Goal: Check status

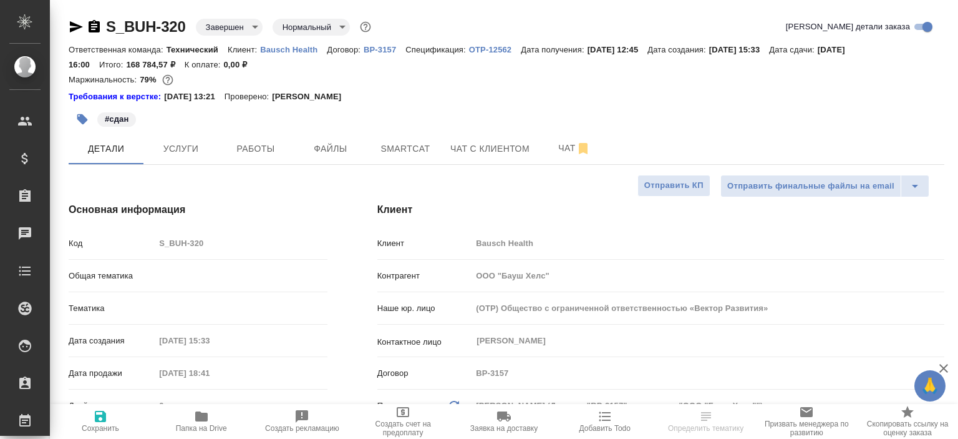
select select "RU"
type input "Сергеева Анастасия"
type input "Технический"
type input "[PERSON_NAME]pereverzeva"
select select "RU"
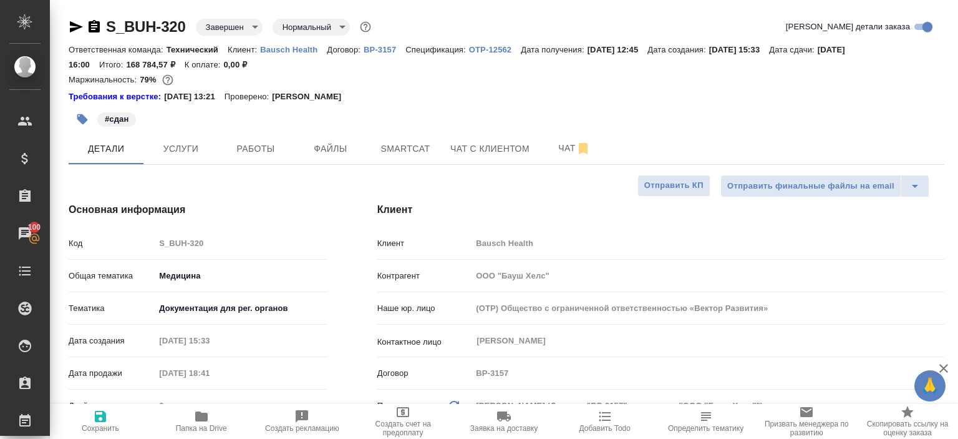
type textarea "x"
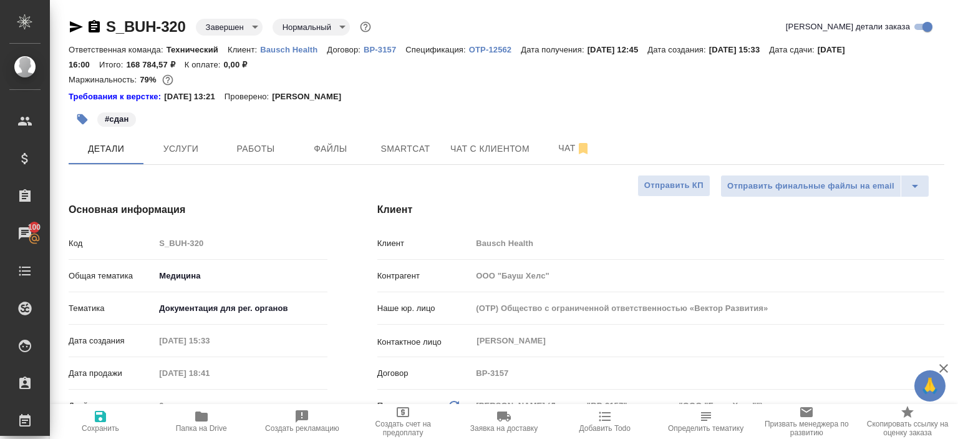
type textarea "x"
click at [178, 147] on span "Услуги" at bounding box center [181, 149] width 60 height 16
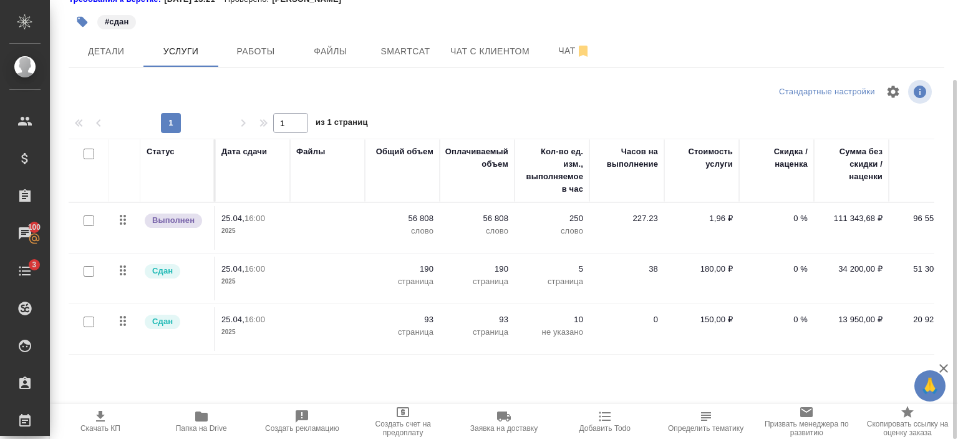
scroll to position [0, 273]
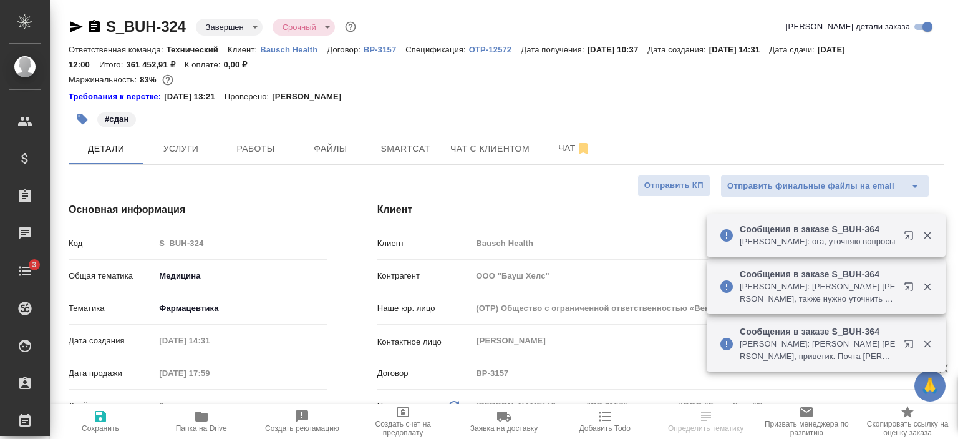
select select "RU"
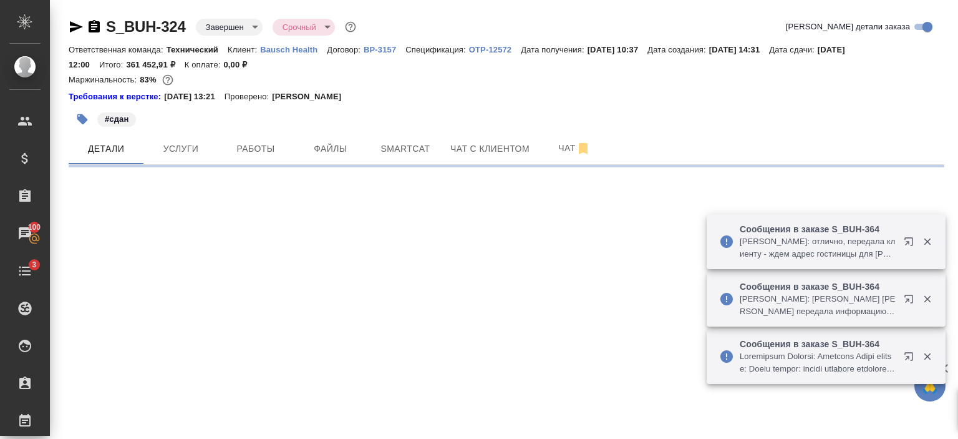
select select "RU"
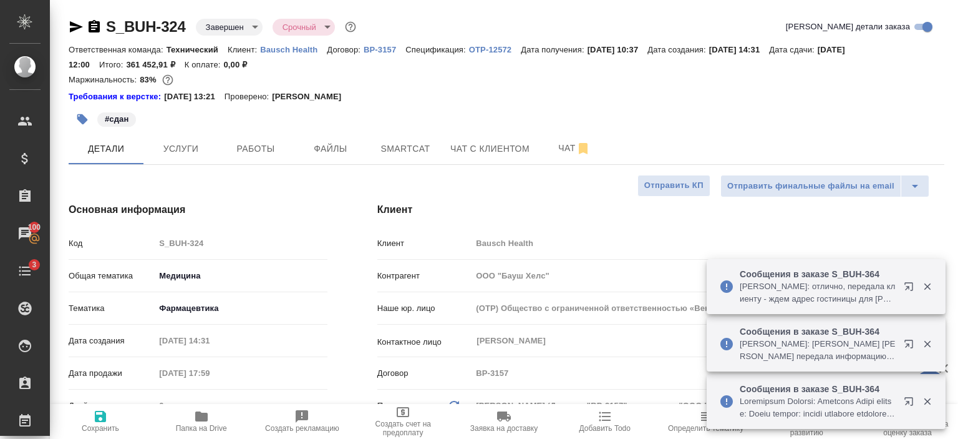
type textarea "x"
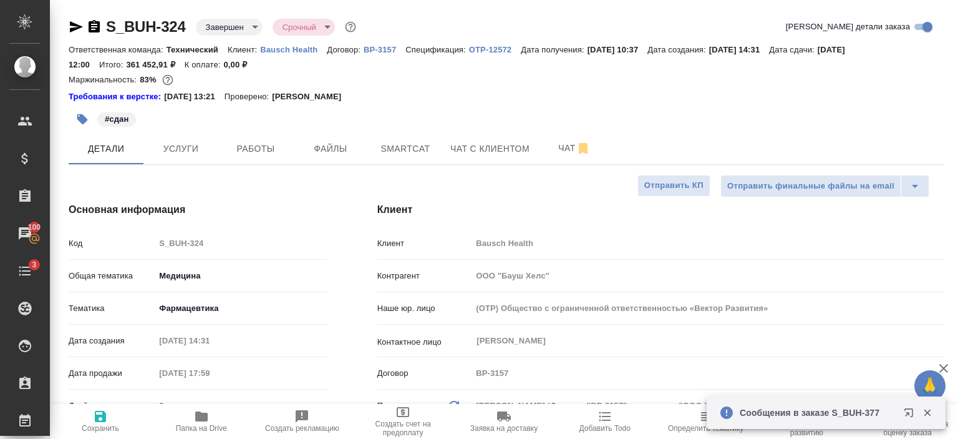
type textarea "x"
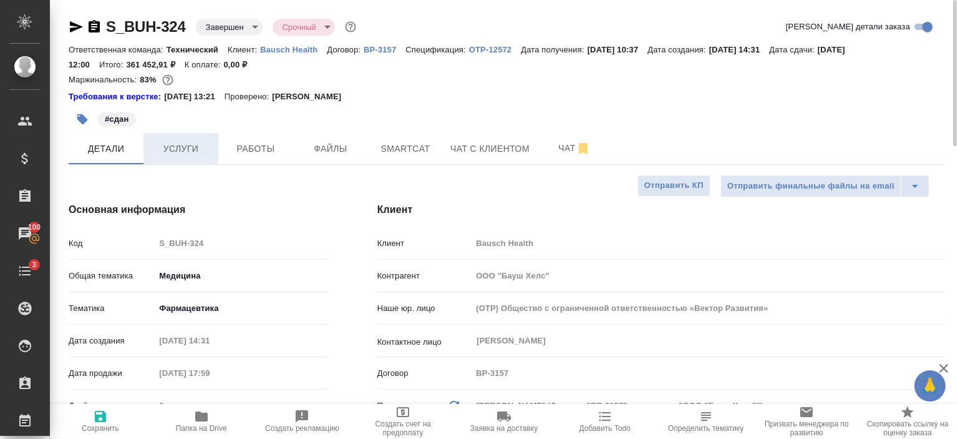
click at [187, 148] on span "Услуги" at bounding box center [181, 149] width 60 height 16
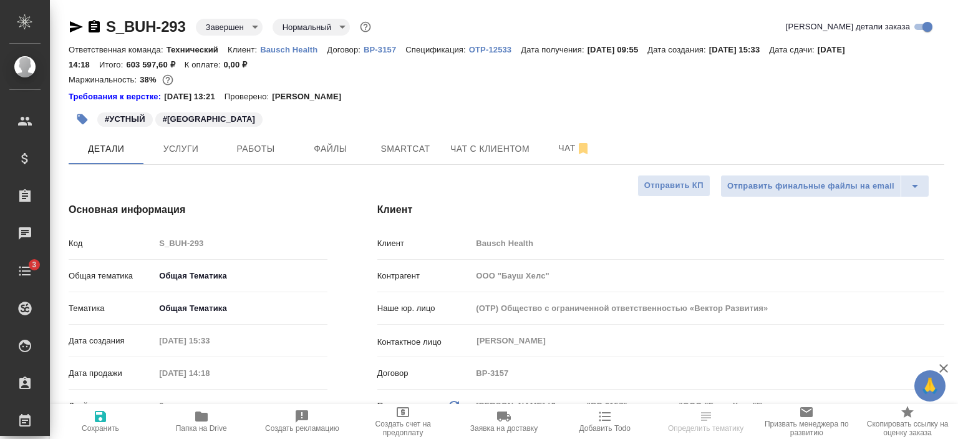
select select "RU"
type textarea "x"
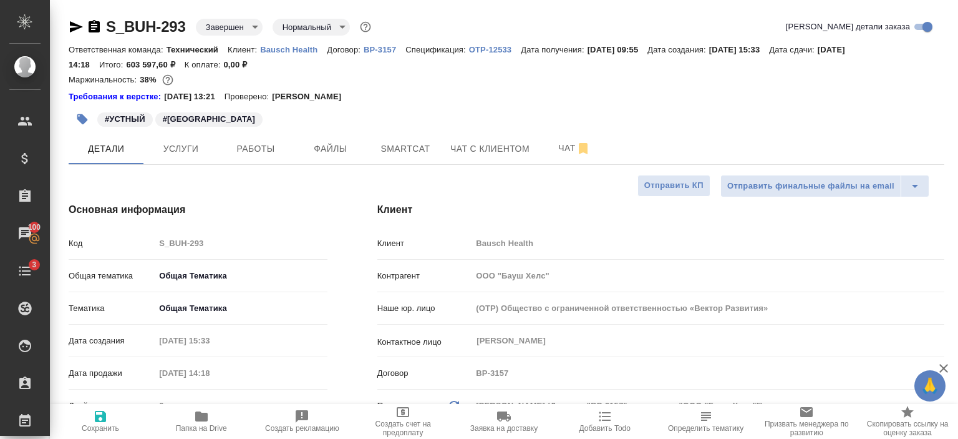
type textarea "x"
click at [185, 143] on span "Услуги" at bounding box center [181, 149] width 60 height 16
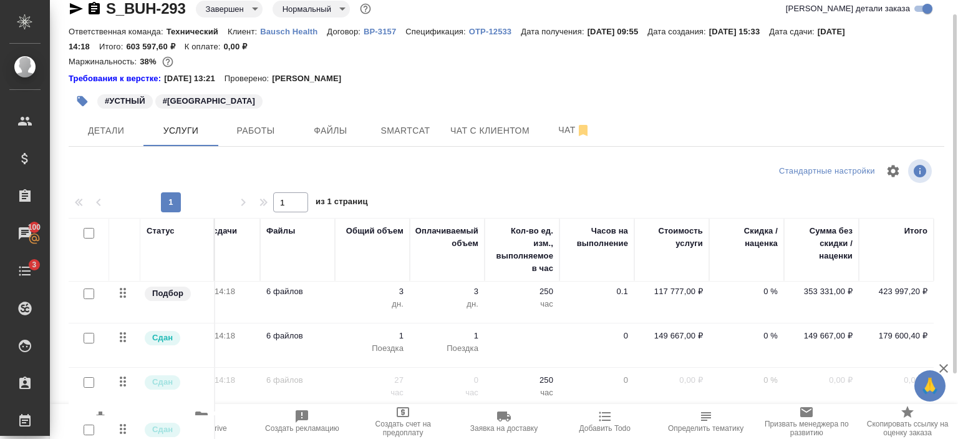
scroll to position [0, 282]
click at [130, 339] on icon at bounding box center [122, 340] width 15 height 15
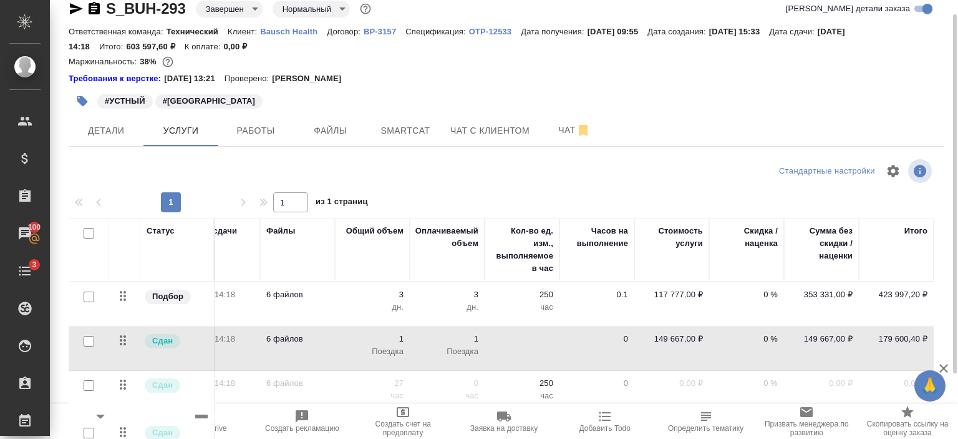
click at [150, 344] on span "Сдан" at bounding box center [163, 340] width 36 height 12
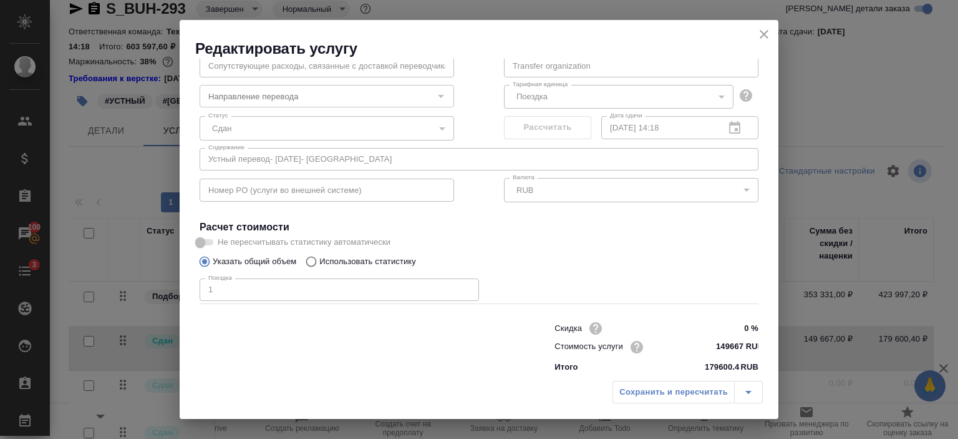
scroll to position [87, 0]
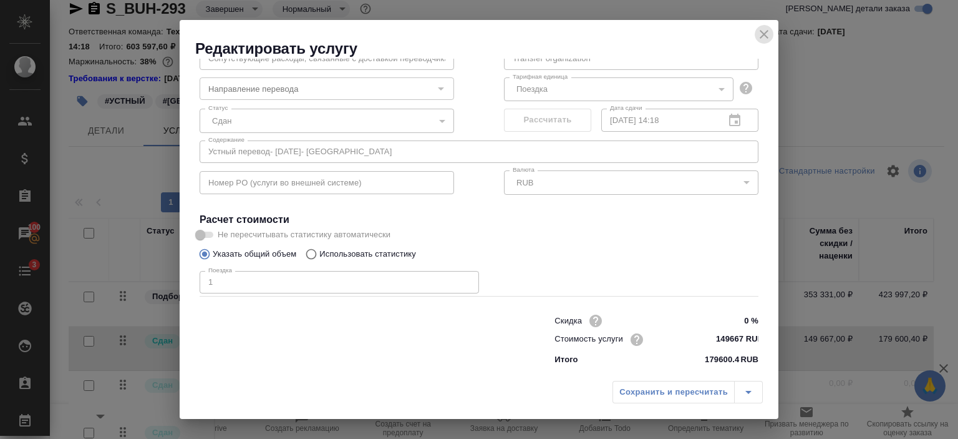
click at [765, 31] on icon "close" at bounding box center [764, 34] width 15 height 15
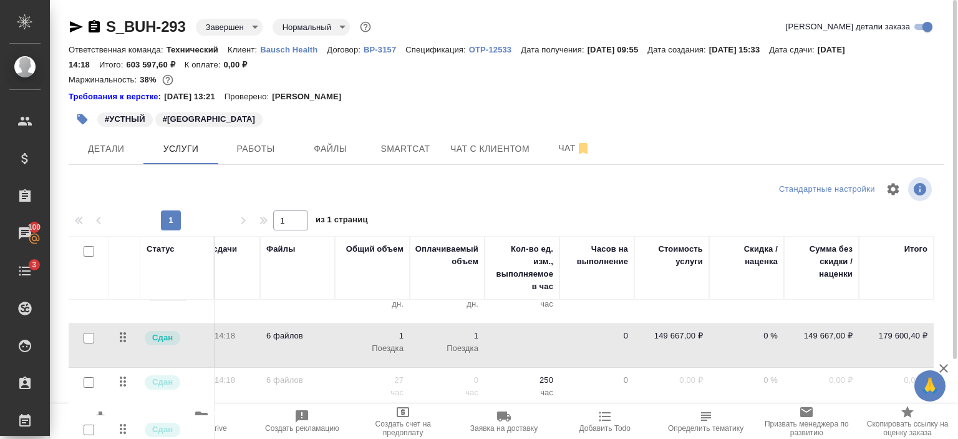
scroll to position [0, 282]
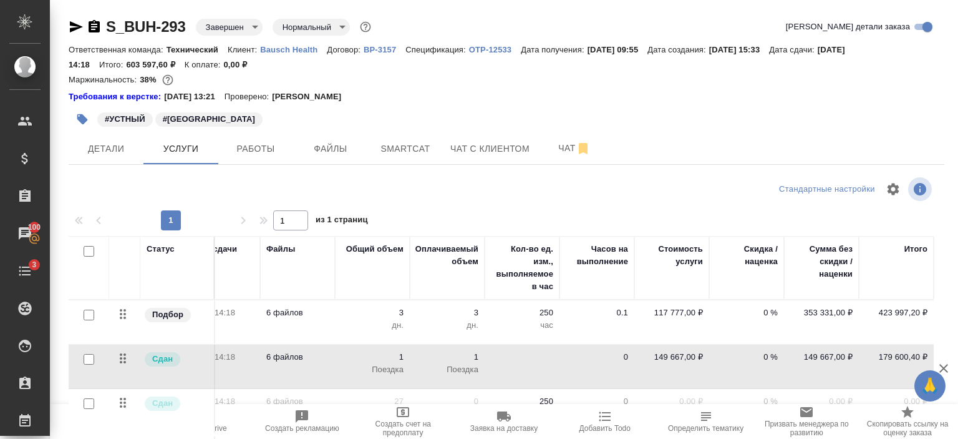
drag, startPoint x: 551, startPoint y: 351, endPoint x: 114, endPoint y: 463, distance: 450.7
click at [114, 438] on html "🙏 .cls-1 fill:#fff; AWATERA Переверзева Анна a.pereverzeva Клиенты Спецификации…" at bounding box center [479, 219] width 958 height 439
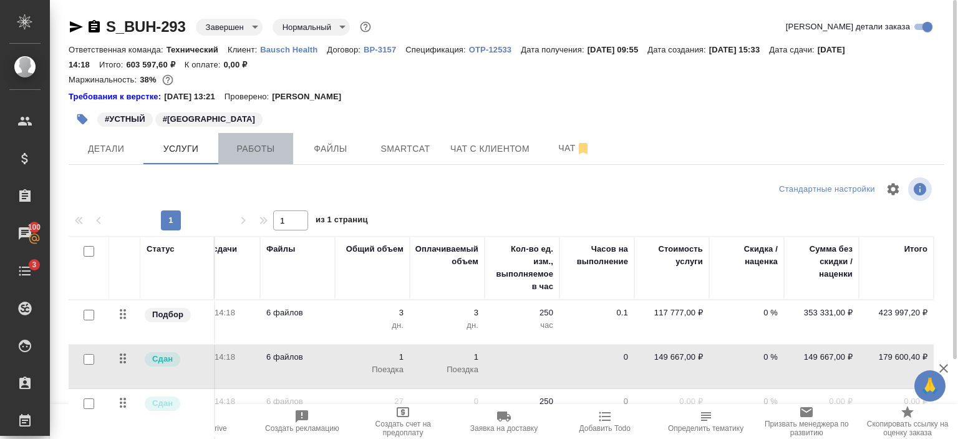
click at [233, 149] on span "Работы" at bounding box center [256, 149] width 60 height 16
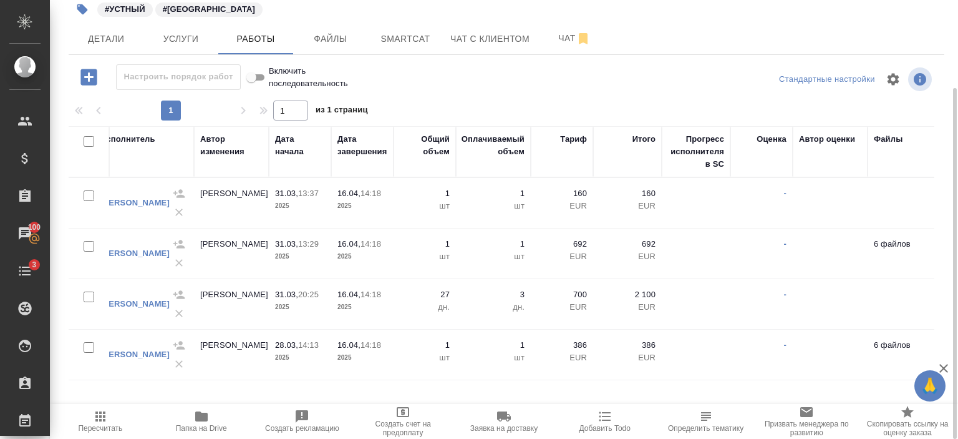
scroll to position [0, 435]
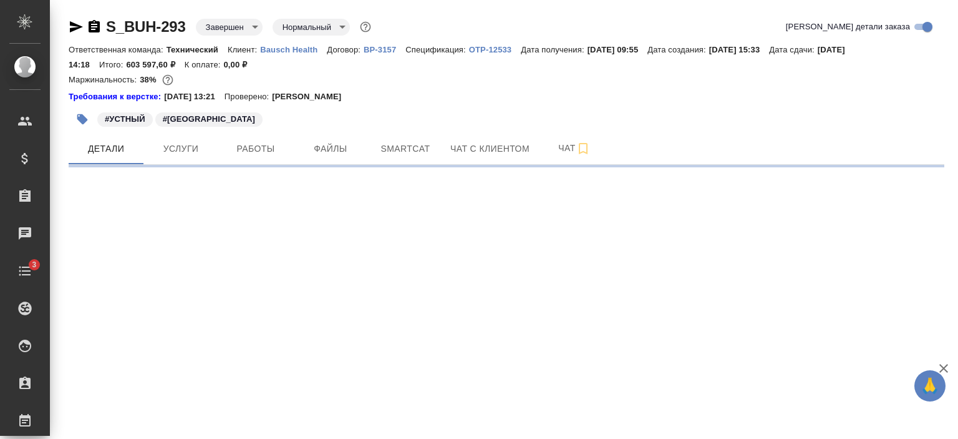
select select "RU"
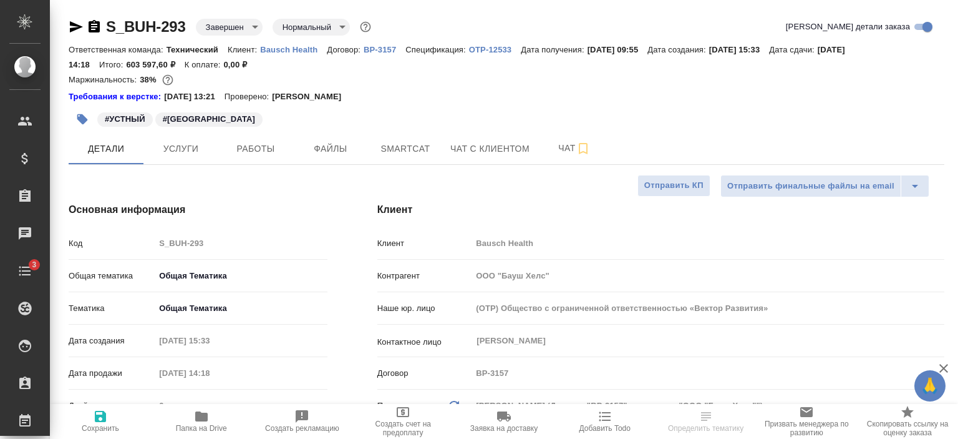
type textarea "x"
click at [201, 139] on button "Услуги" at bounding box center [180, 148] width 75 height 31
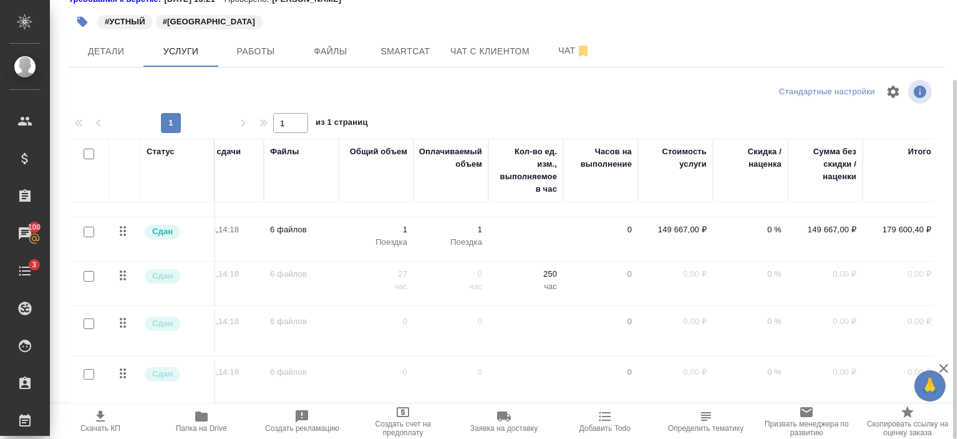
scroll to position [38, 282]
drag, startPoint x: 388, startPoint y: 365, endPoint x: 383, endPoint y: 370, distance: 7.1
click at [395, 360] on td "0" at bounding box center [372, 381] width 75 height 44
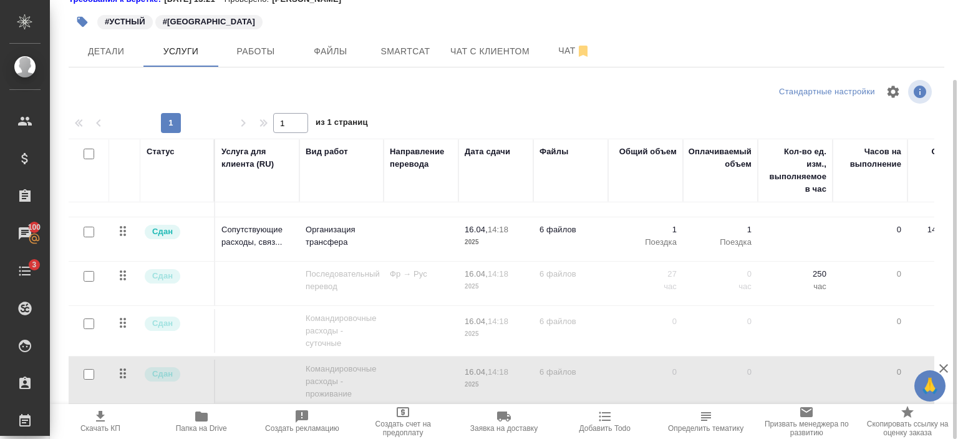
scroll to position [38, 0]
click at [233, 49] on span "Работы" at bounding box center [256, 52] width 60 height 16
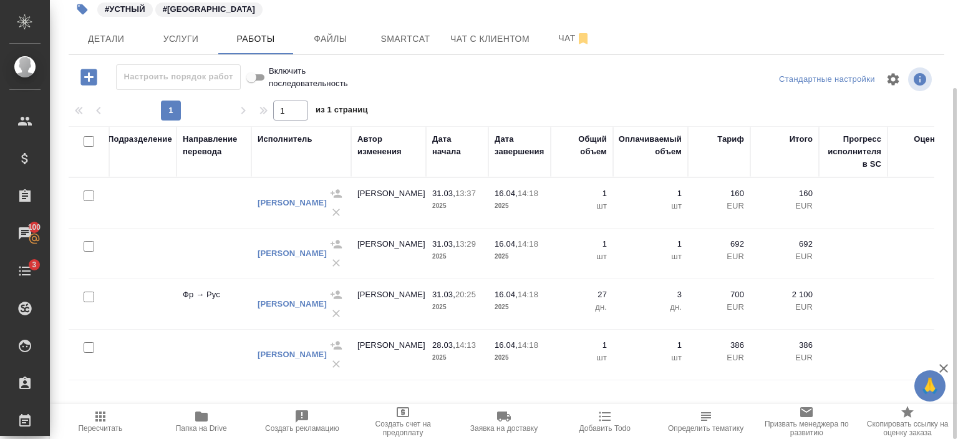
scroll to position [0, 269]
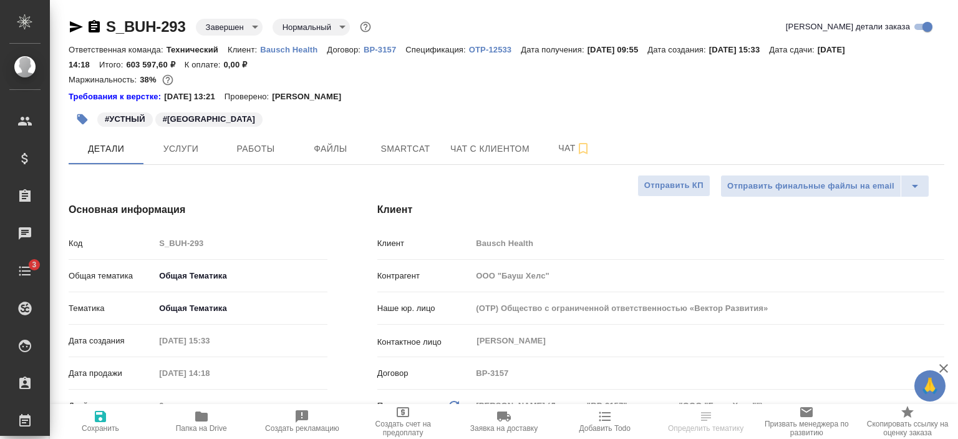
select select "RU"
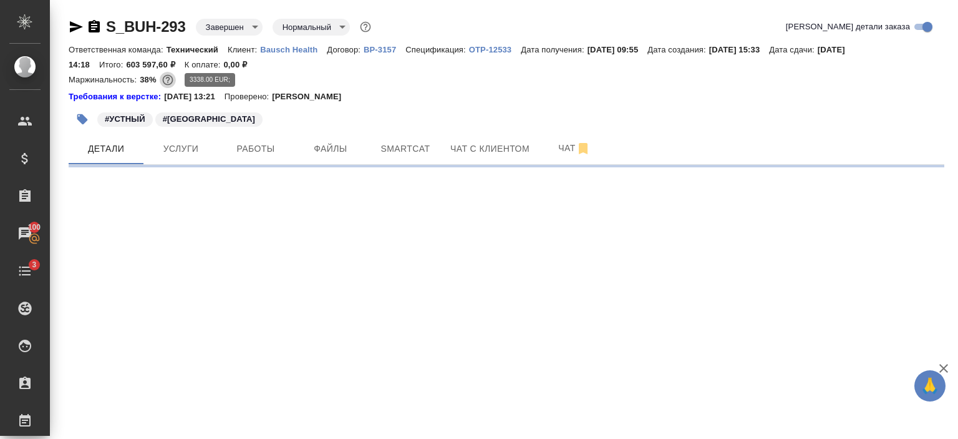
click at [170, 80] on icon "button" at bounding box center [168, 80] width 12 height 12
select select "RU"
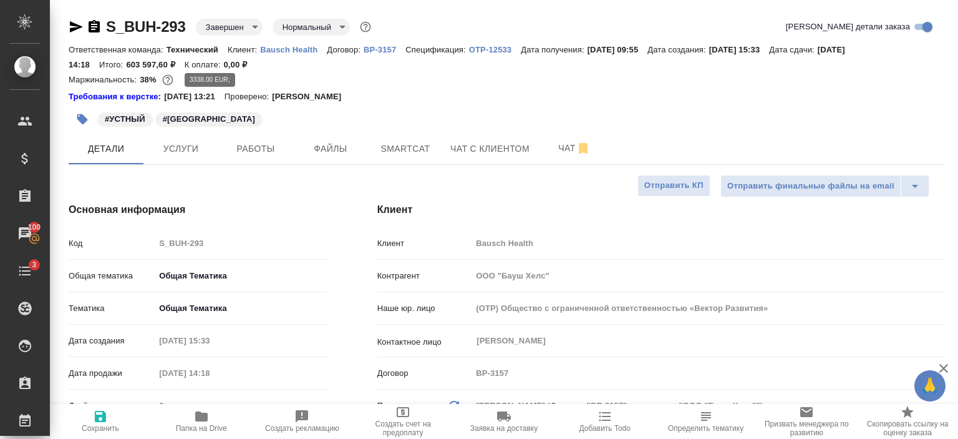
type textarea "x"
click at [170, 80] on icon "button" at bounding box center [168, 80] width 12 height 12
click at [143, 77] on p "38%" at bounding box center [149, 79] width 19 height 9
